Goal: Task Accomplishment & Management: Use online tool/utility

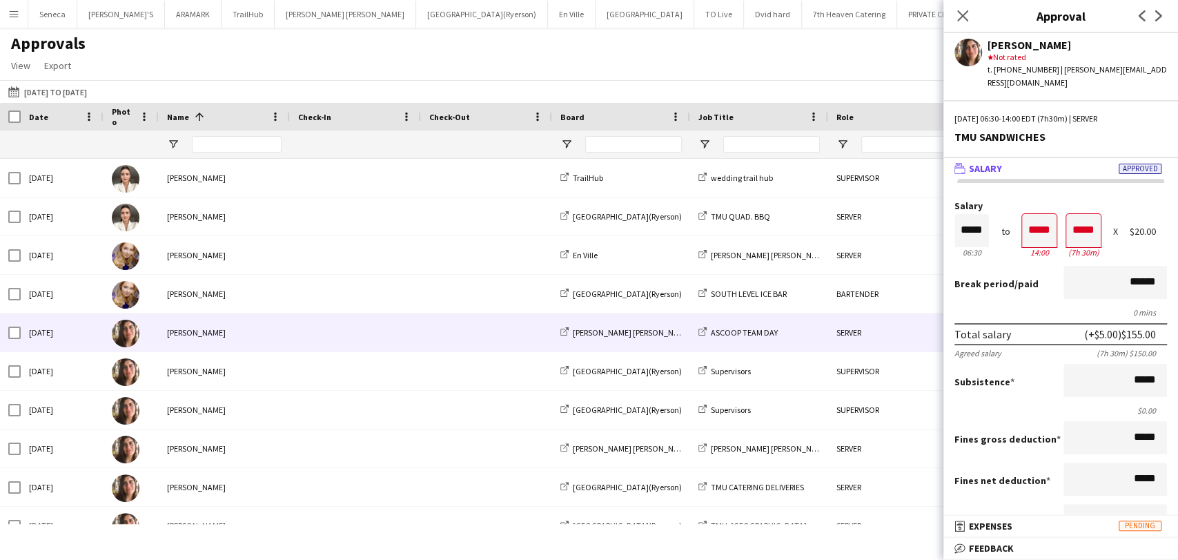
scroll to position [153, 0]
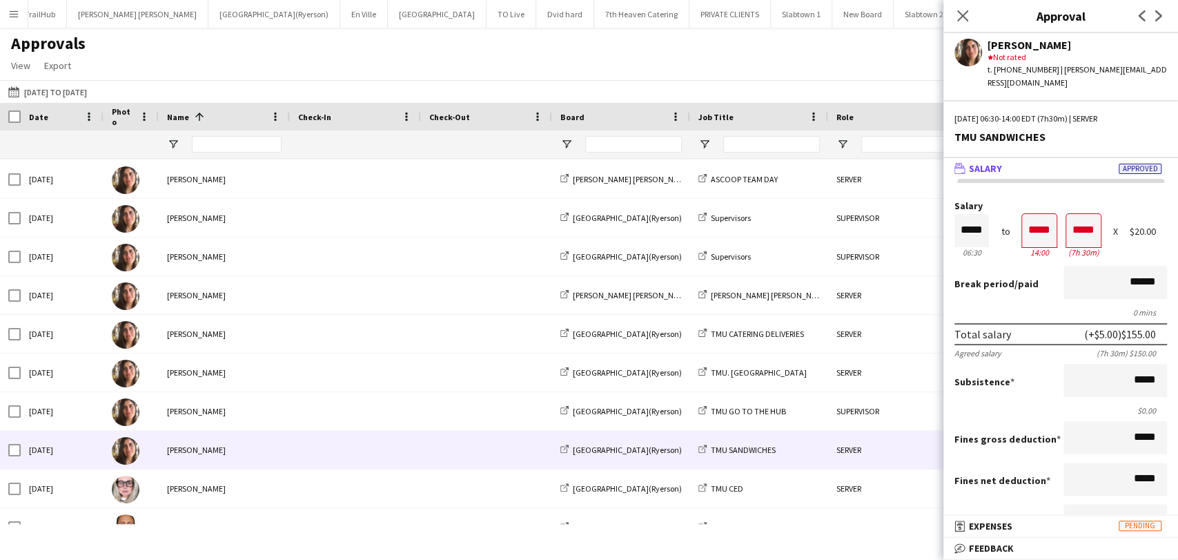
click at [541, 57] on div "Approvals View Customise view Customise filters Reset Filters Reset View Reset …" at bounding box center [589, 56] width 1178 height 47
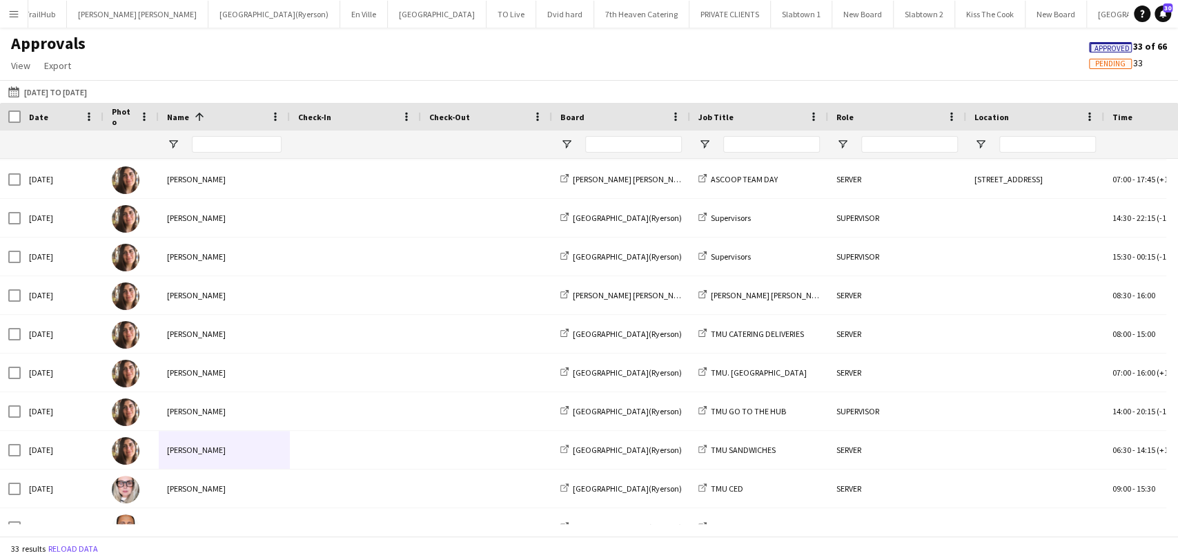
click at [12, 10] on app-icon "Menu" at bounding box center [13, 13] width 11 height 11
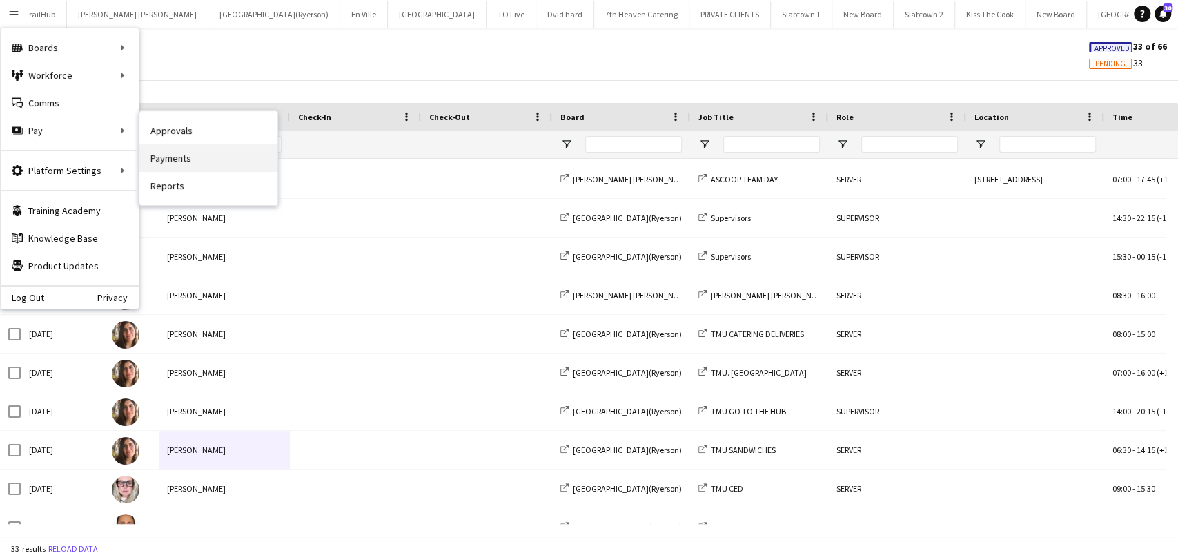
click at [198, 155] on link "Payments" at bounding box center [208, 158] width 138 height 28
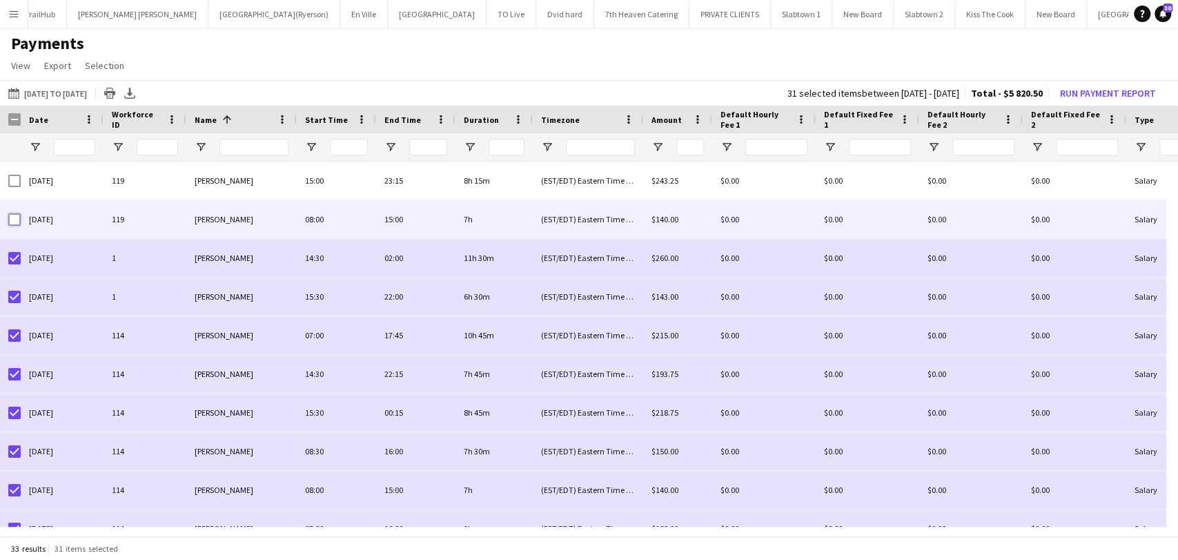
scroll to position [153, 0]
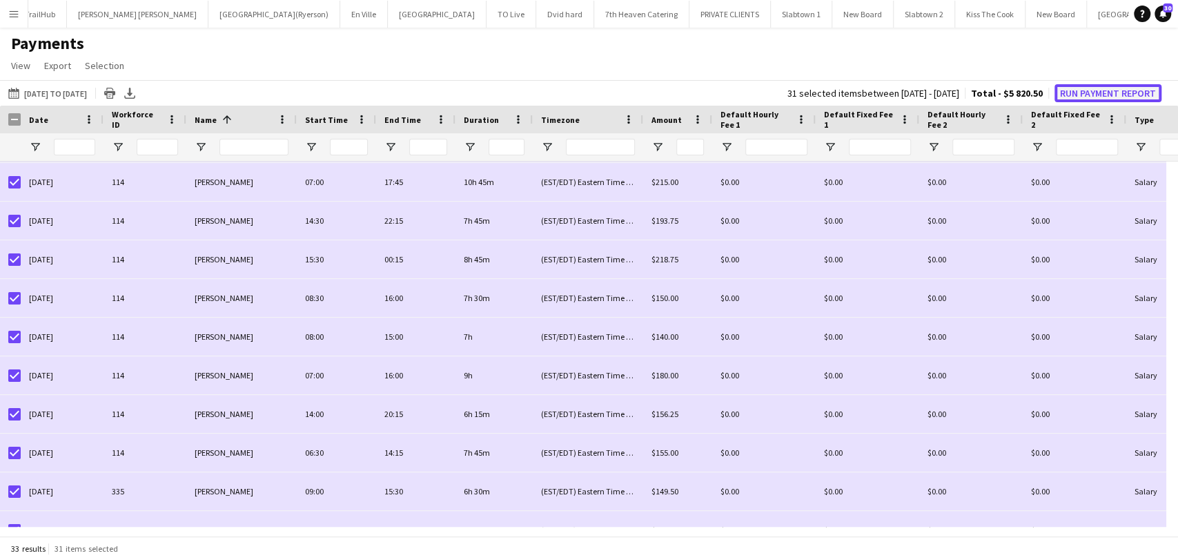
click at [1072, 90] on button "Run Payment Report" at bounding box center [1107, 93] width 107 height 18
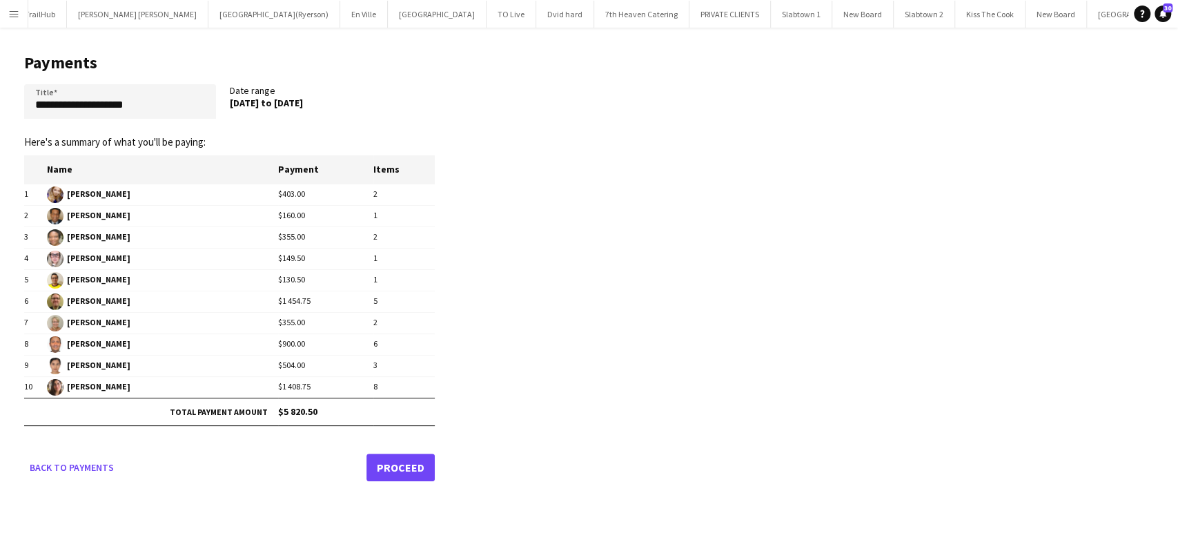
click at [416, 468] on link "Proceed" at bounding box center [400, 467] width 68 height 28
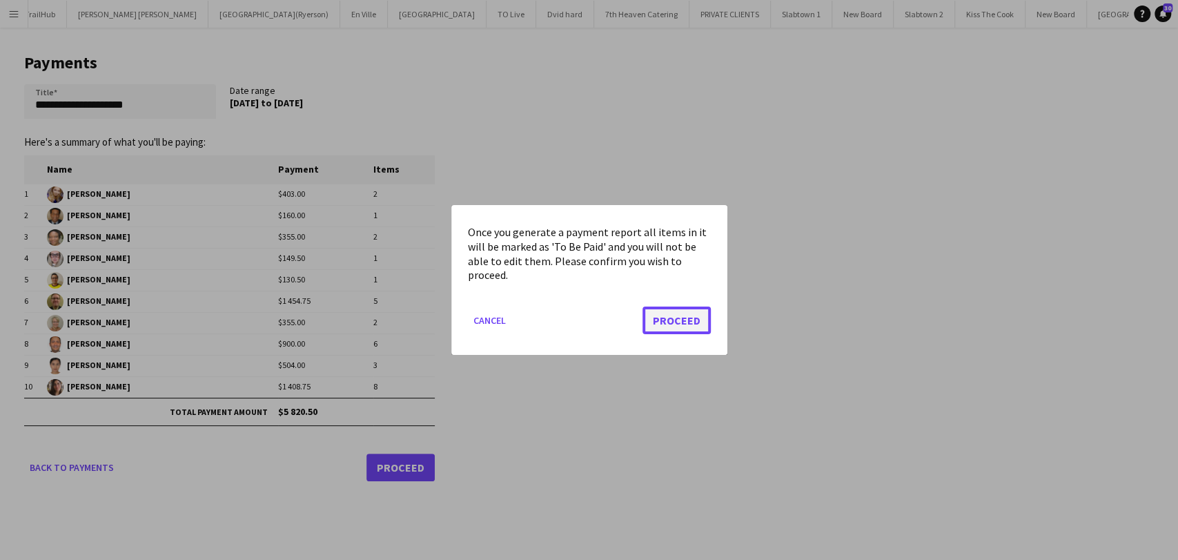
click at [674, 323] on button "Proceed" at bounding box center [676, 320] width 68 height 28
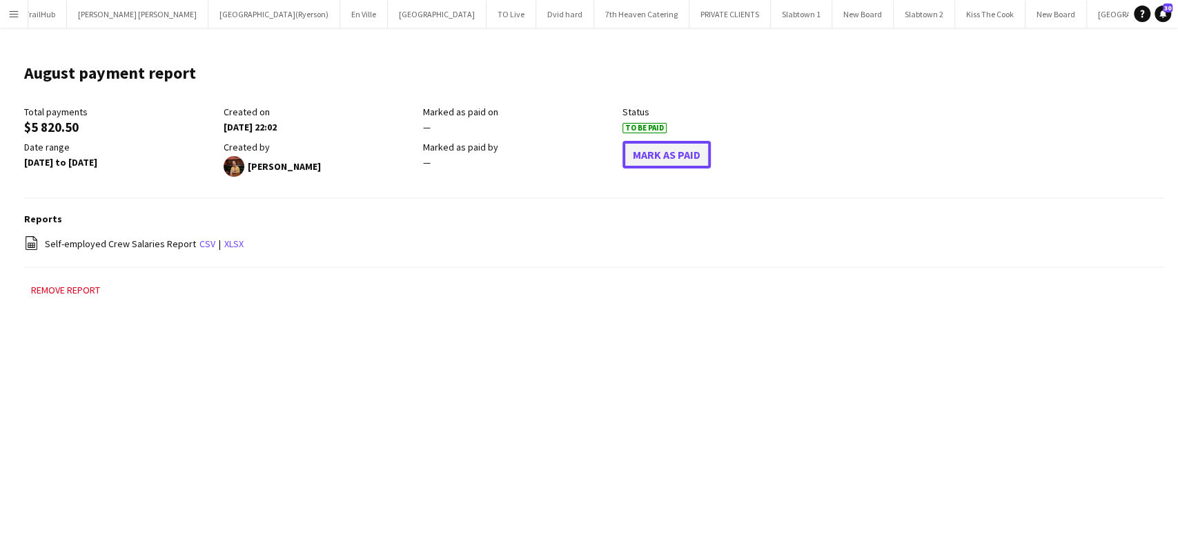
click at [673, 158] on button "Mark As Paid" at bounding box center [666, 155] width 88 height 28
click at [691, 48] on main "August payment report Edit this field Total payments $5 820.50 Created on [DATE…" at bounding box center [589, 187] width 1178 height 319
